Goal: Task Accomplishment & Management: Complete application form

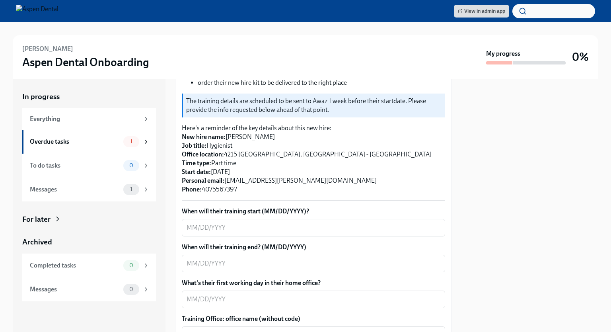
scroll to position [153, 0]
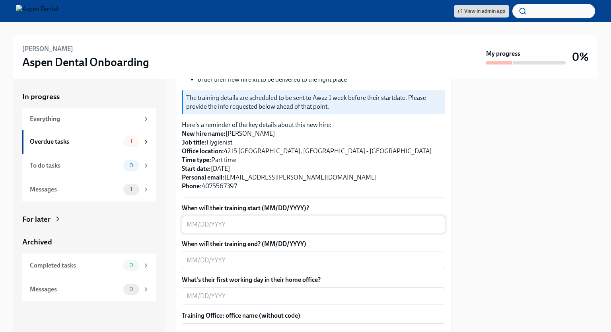
click at [207, 220] on textarea "When will their training start (MM/DD/YYYY)?" at bounding box center [314, 225] width 254 height 10
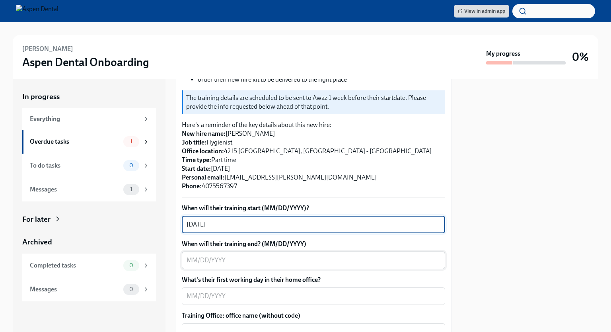
type textarea "[DATE]"
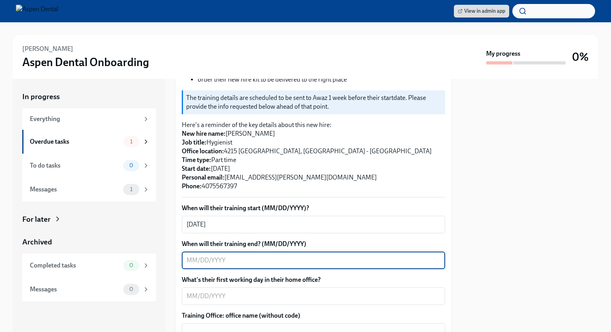
click at [205, 255] on textarea "When will their training end? (MM/DD/YYYY)" at bounding box center [314, 260] width 254 height 10
click at [195, 255] on textarea "When will their training end? (MM/DD/YYYY)" at bounding box center [314, 260] width 254 height 10
type textarea "[DATE]"
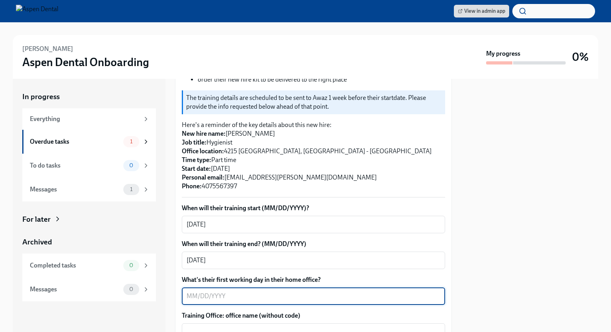
click at [193, 291] on textarea "What's their first working day in their home office?" at bounding box center [314, 296] width 254 height 10
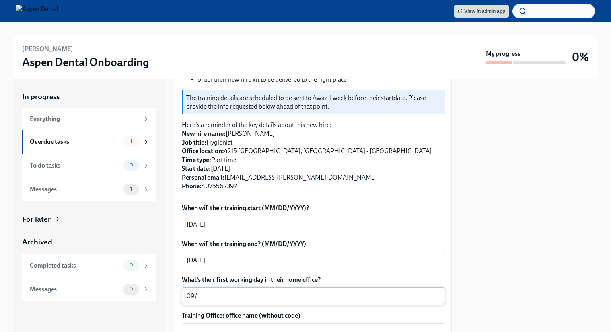
click at [202, 291] on textarea "09/" at bounding box center [314, 296] width 254 height 10
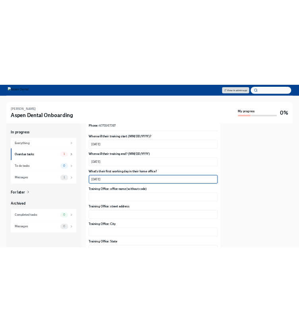
scroll to position [263, 0]
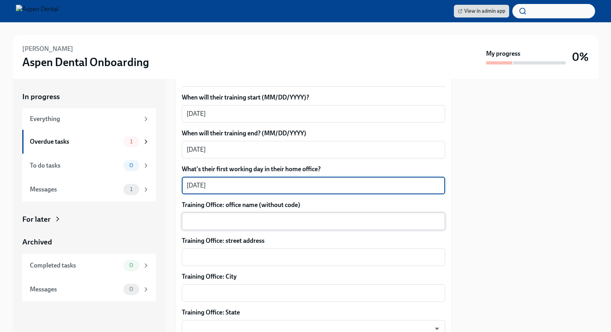
type textarea "[DATE]"
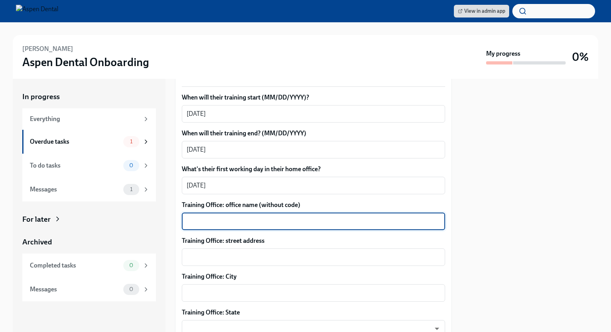
click at [210, 216] on textarea "Training Office: office name (without code)" at bounding box center [314, 221] width 254 height 10
type textarea "[PERSON_NAME][GEOGRAPHIC_DATA]"
click at [211, 252] on textarea "Training Office: street address" at bounding box center [314, 257] width 254 height 10
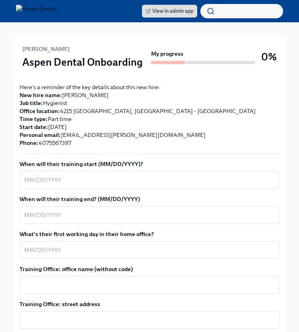
scroll to position [250, 0]
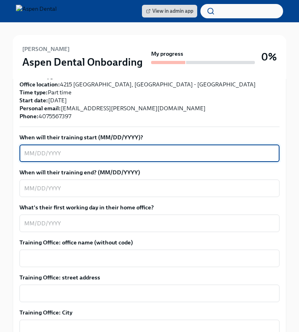
click at [82, 148] on textarea "When will their training start (MM/DD/YYYY)?" at bounding box center [149, 153] width 251 height 10
type textarea "[DATE]"
click at [45, 183] on textarea "When will their training end? (MM/DD/YYYY)" at bounding box center [149, 188] width 251 height 10
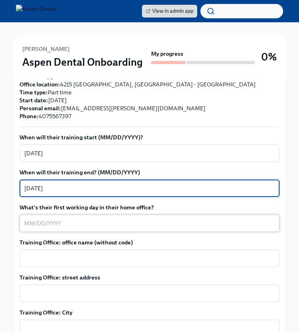
type textarea "[DATE]"
click at [46, 218] on textarea "What's their first working day in their home office?" at bounding box center [149, 223] width 251 height 10
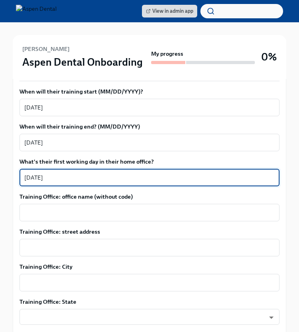
scroll to position [321, 0]
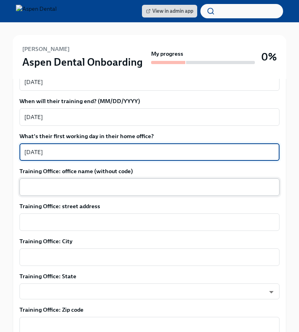
type textarea "[DATE]"
click at [23, 178] on div "x ​" at bounding box center [149, 187] width 260 height 18
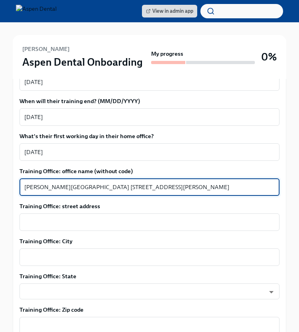
drag, startPoint x: 59, startPoint y: 171, endPoint x: 149, endPoint y: 172, distance: 90.3
click at [149, 182] on textarea "[PERSON_NAME][GEOGRAPHIC_DATA] [STREET_ADDRESS][PERSON_NAME]" at bounding box center [149, 187] width 251 height 10
type textarea "[PERSON_NAME][GEOGRAPHIC_DATA] [STREET_ADDRESS][PERSON_NAME]"
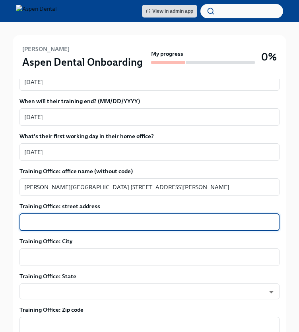
click at [30, 217] on textarea "Training Office: street address" at bounding box center [149, 222] width 251 height 10
paste textarea "[STREET_ADDRESS][PERSON_NAME]"
type textarea "[STREET_ADDRESS][PERSON_NAME]"
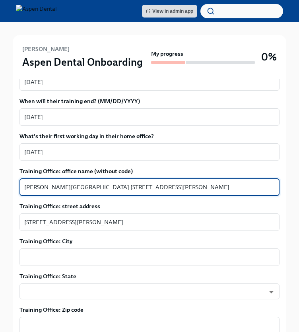
drag, startPoint x: 150, startPoint y: 169, endPoint x: 59, endPoint y: 172, distance: 90.4
click at [59, 182] on textarea "[PERSON_NAME][GEOGRAPHIC_DATA] [STREET_ADDRESS][PERSON_NAME]" at bounding box center [149, 187] width 251 height 10
type textarea "[PERSON_NAME][GEOGRAPHIC_DATA]"
click at [43, 252] on textarea "Training Office: City" at bounding box center [149, 257] width 251 height 10
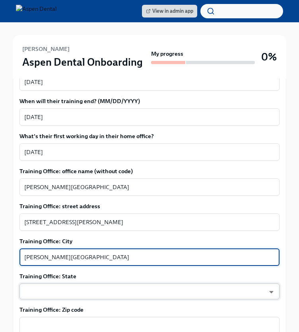
type textarea "[PERSON_NAME][GEOGRAPHIC_DATA]"
click at [44, 277] on body "View in admin app Awaz Khudeeda Aspen Dental Onboarding My progress 0% 1 Overdu…" at bounding box center [149, 138] width 299 height 918
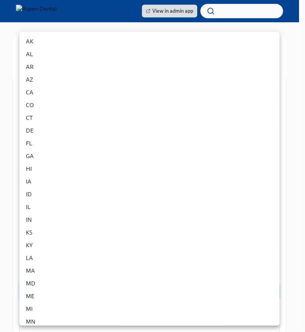
click at [140, 139] on li "FL" at bounding box center [149, 143] width 260 height 13
type input "p9EpWNeCF"
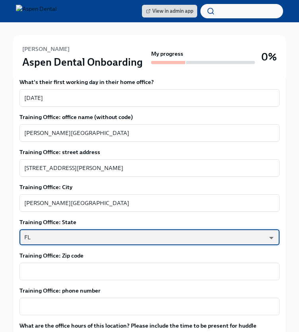
scroll to position [387, 0]
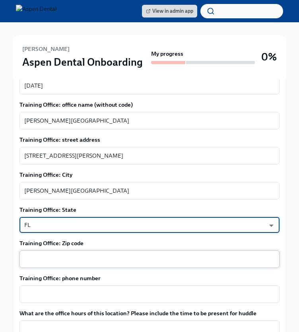
click at [53, 250] on div "x ​" at bounding box center [149, 259] width 260 height 18
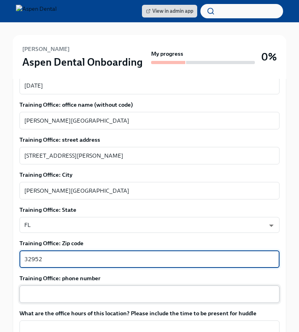
type textarea "32952"
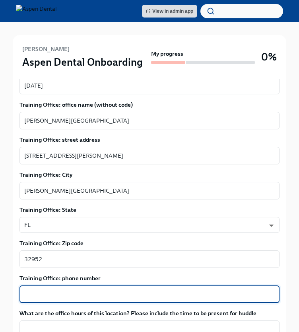
click at [46, 289] on textarea "Training Office: phone number" at bounding box center [149, 294] width 251 height 10
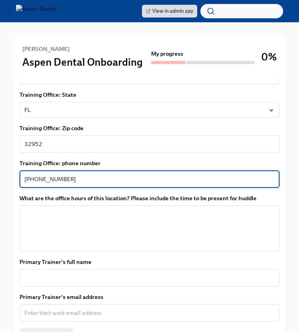
scroll to position [503, 0]
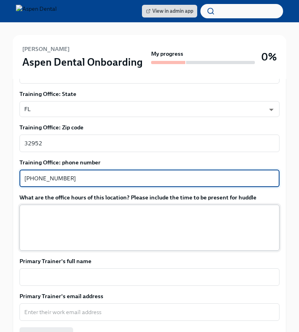
type textarea "[PHONE_NUMBER]"
click at [57, 209] on textarea "What are the office hours of this location? Please include the time to be prese…" at bounding box center [149, 228] width 251 height 38
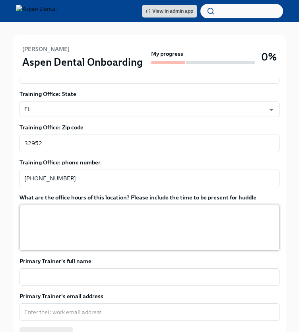
click at [32, 209] on textarea "What are the office hours of this location? Please include the time to be prese…" at bounding box center [149, 228] width 251 height 38
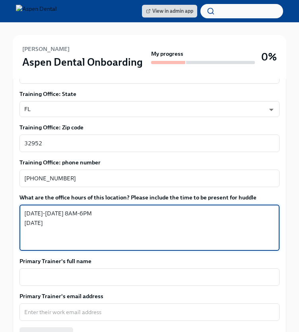
click at [63, 209] on textarea "[DATE]-[DATE] 8AM-6PM [DATE]" at bounding box center [149, 228] width 251 height 38
click at [49, 209] on textarea "[DATE]-[DATE] 8AM-6PM [DATE]" at bounding box center [149, 228] width 251 height 38
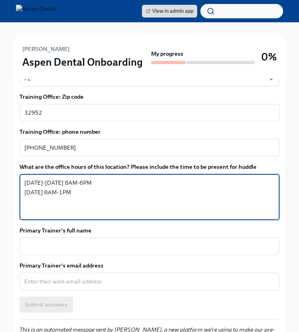
scroll to position [540, 0]
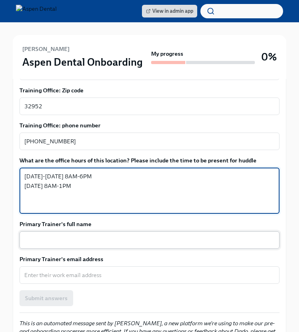
type textarea "[DATE]-[DATE] 8AM-6PM [DATE] 8AM-1PM"
click at [41, 235] on textarea "Primary Trainer's full name" at bounding box center [149, 240] width 251 height 10
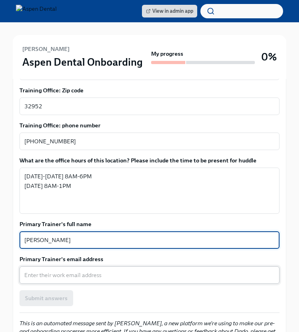
type textarea "[PERSON_NAME]"
click at [47, 270] on textarea "Primary Trainer's email address" at bounding box center [149, 275] width 251 height 10
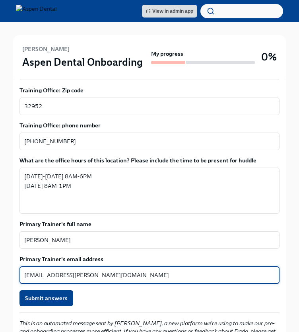
scroll to position [570, 0]
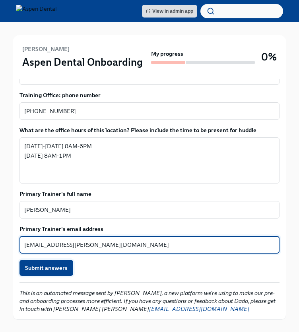
type textarea "[EMAIL_ADDRESS][PERSON_NAME][DOMAIN_NAME]"
click at [52, 264] on span "Submit answers" at bounding box center [46, 268] width 43 height 8
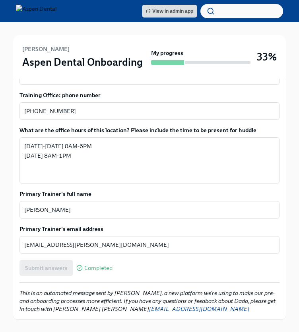
click at [198, 40] on div "[PERSON_NAME] Aspen Dental Onboarding My progress 33%" at bounding box center [150, 57] width 274 height 44
